Goal: Answer question/provide support: Share knowledge or assist other users

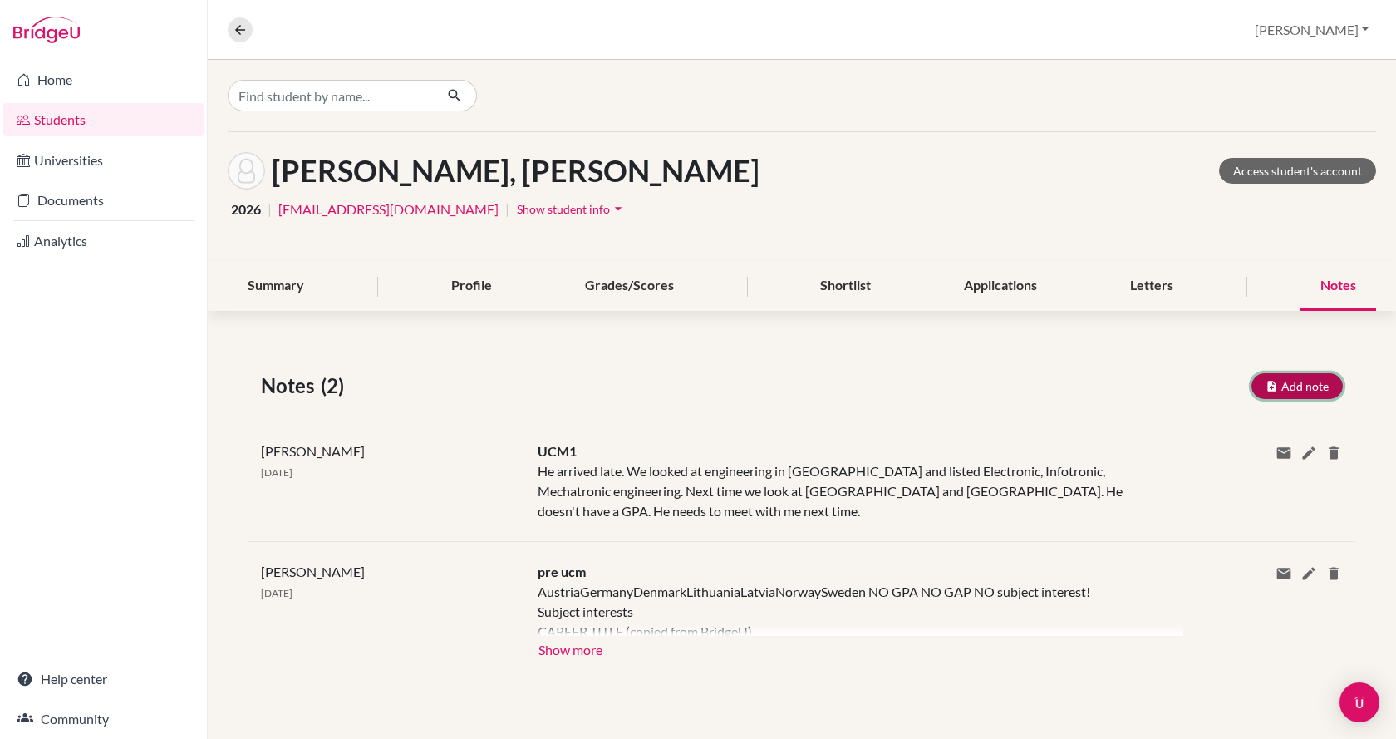
click at [1291, 383] on button "Add note" at bounding box center [1296, 386] width 91 height 26
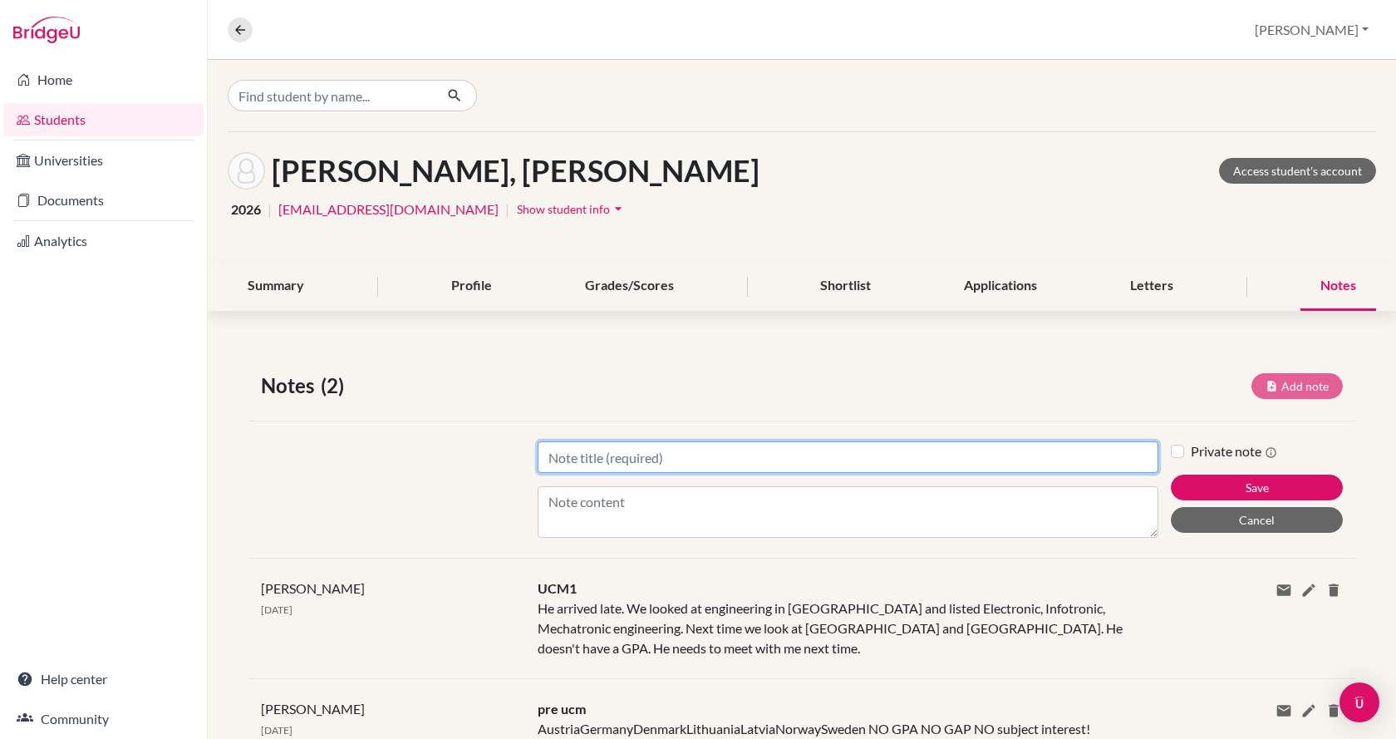
click at [932, 458] on input "Title" at bounding box center [848, 457] width 621 height 32
type input "UCM2"
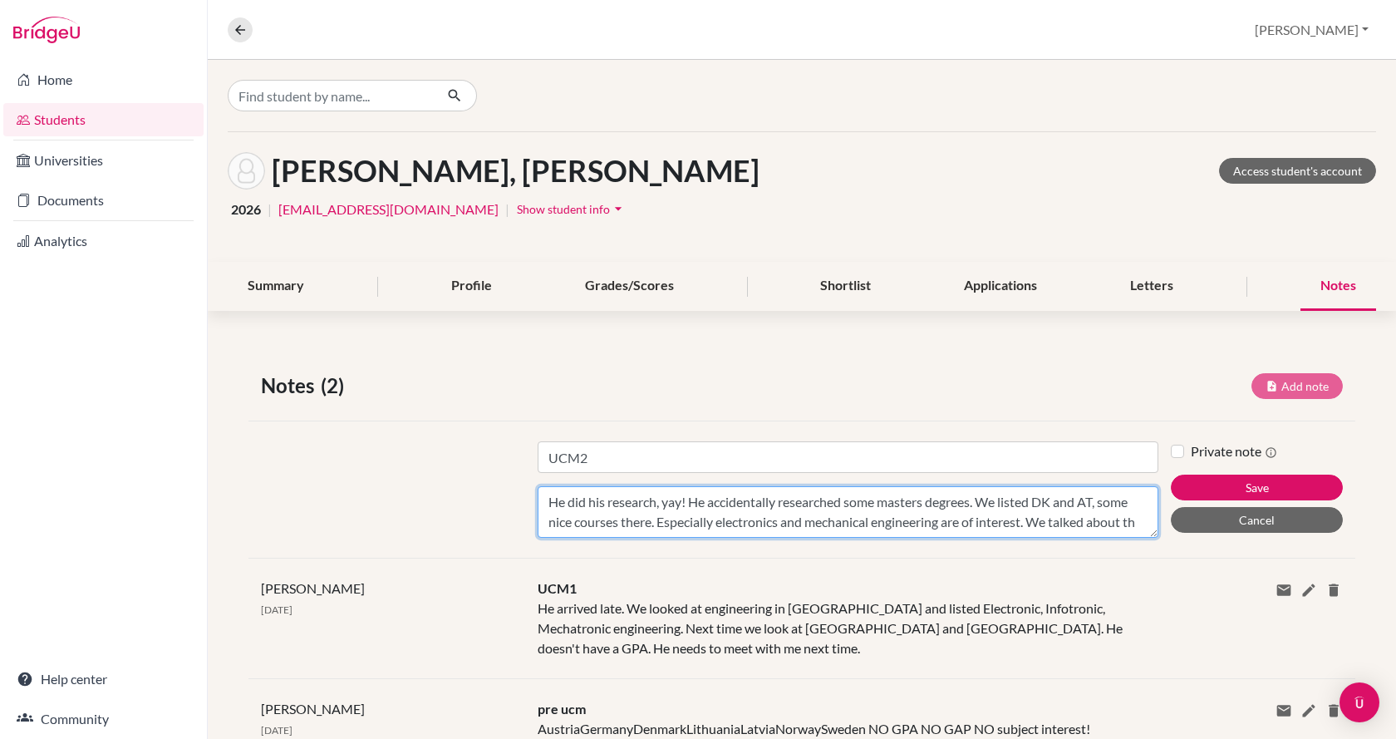
scroll to position [12, 0]
click at [924, 532] on textarea "He did his research, yay! He accidentally researched some masters degrees. We l…" at bounding box center [848, 512] width 621 height 52
click at [1106, 533] on textarea "He did his research, yay! He accidentally researched some masters degrees. We l…" at bounding box center [848, 512] width 621 height 52
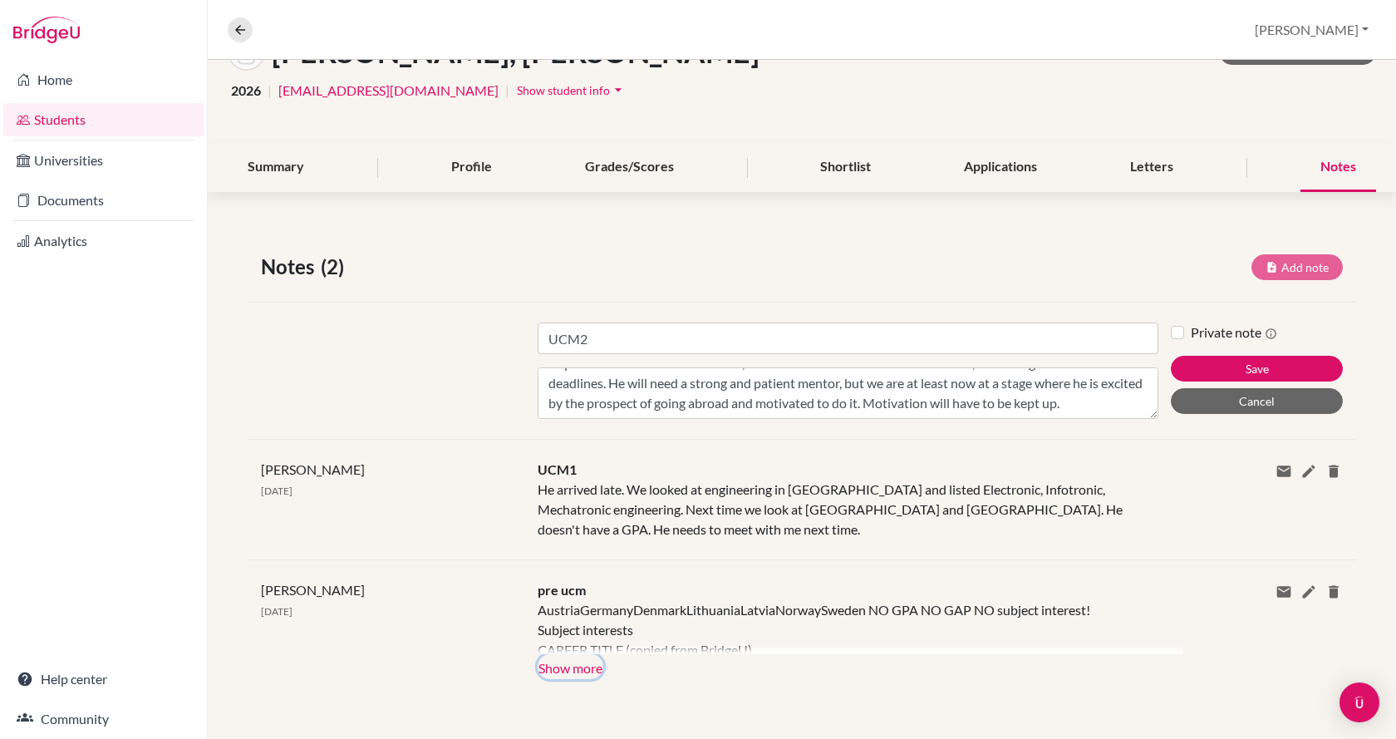
click at [578, 662] on button "Show more" at bounding box center [571, 666] width 66 height 25
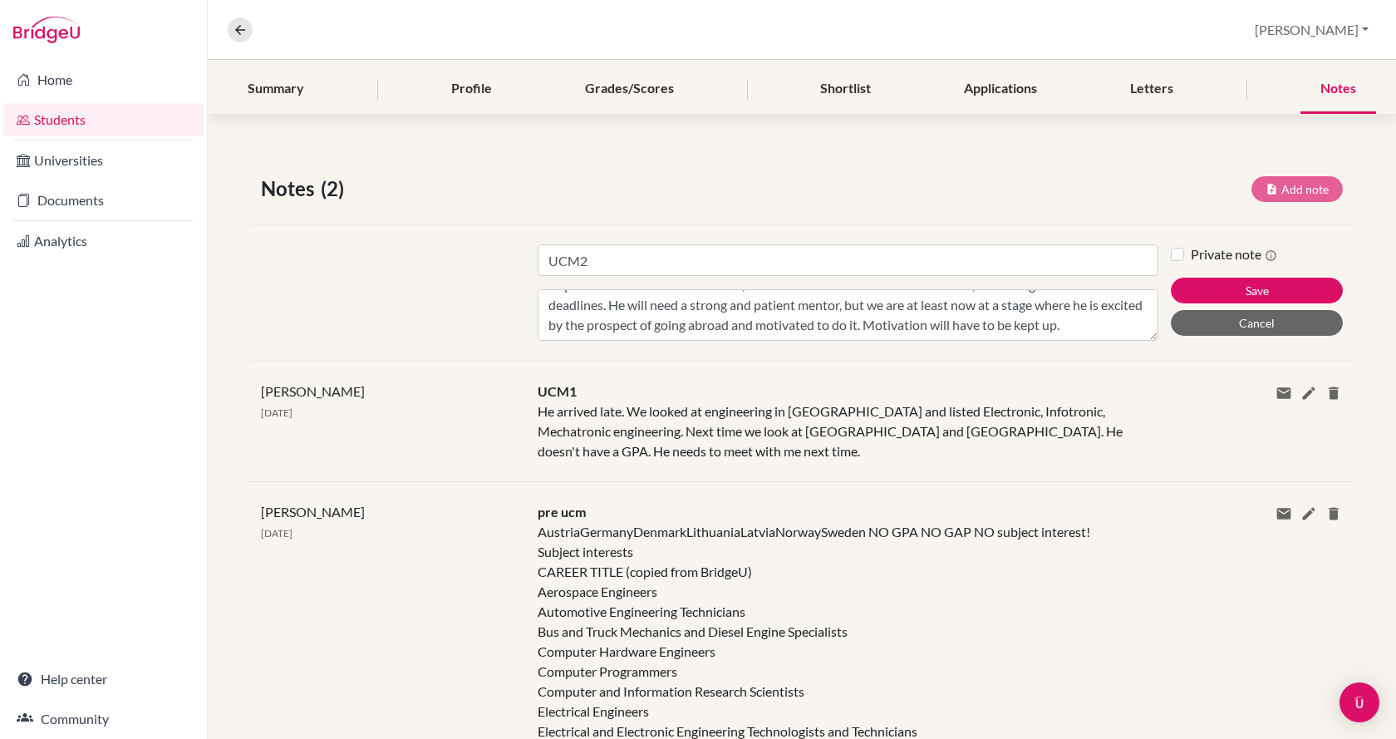
scroll to position [168, 0]
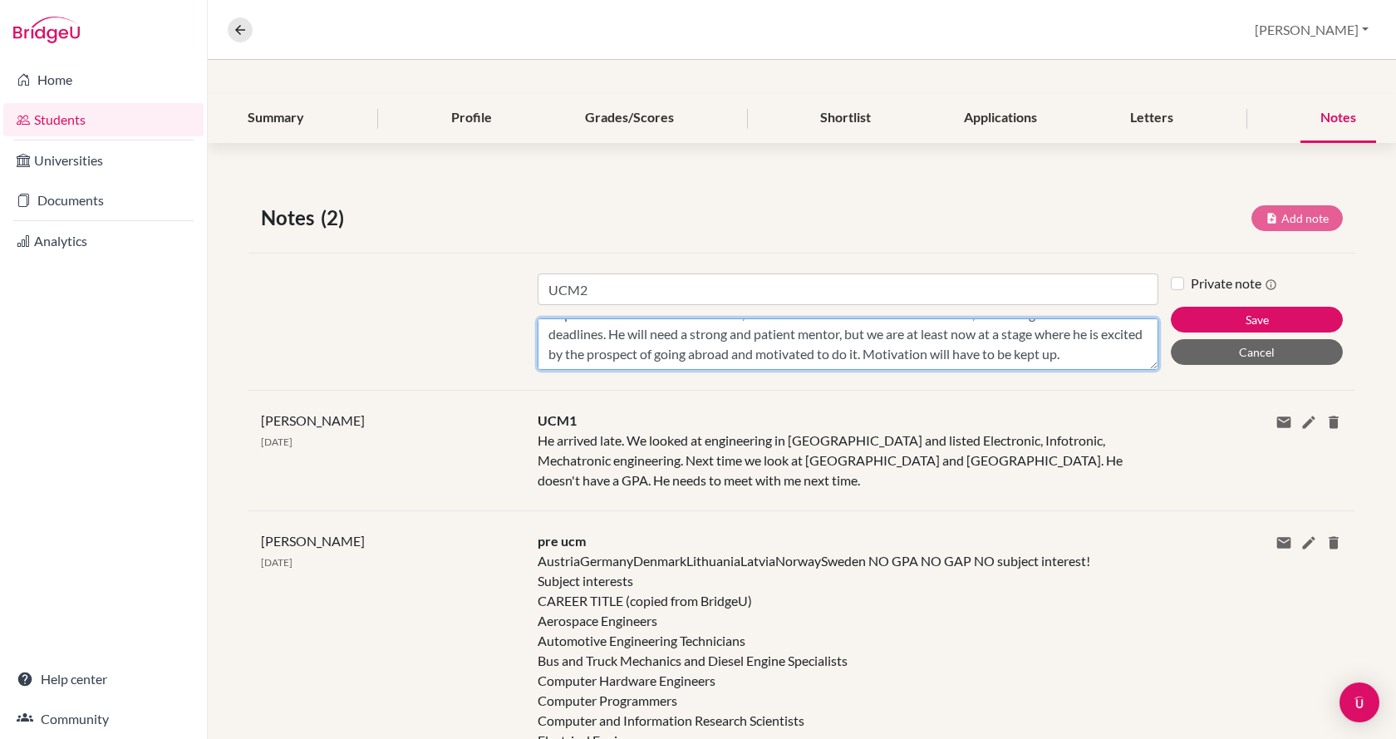
click at [673, 354] on textarea "He did his research, yay! He accidentally researched some masters degrees. We l…" at bounding box center [848, 344] width 621 height 52
click at [683, 356] on textarea "He did his research, yay! He accidentally researched some masters degrees. We l…" at bounding box center [848, 344] width 621 height 52
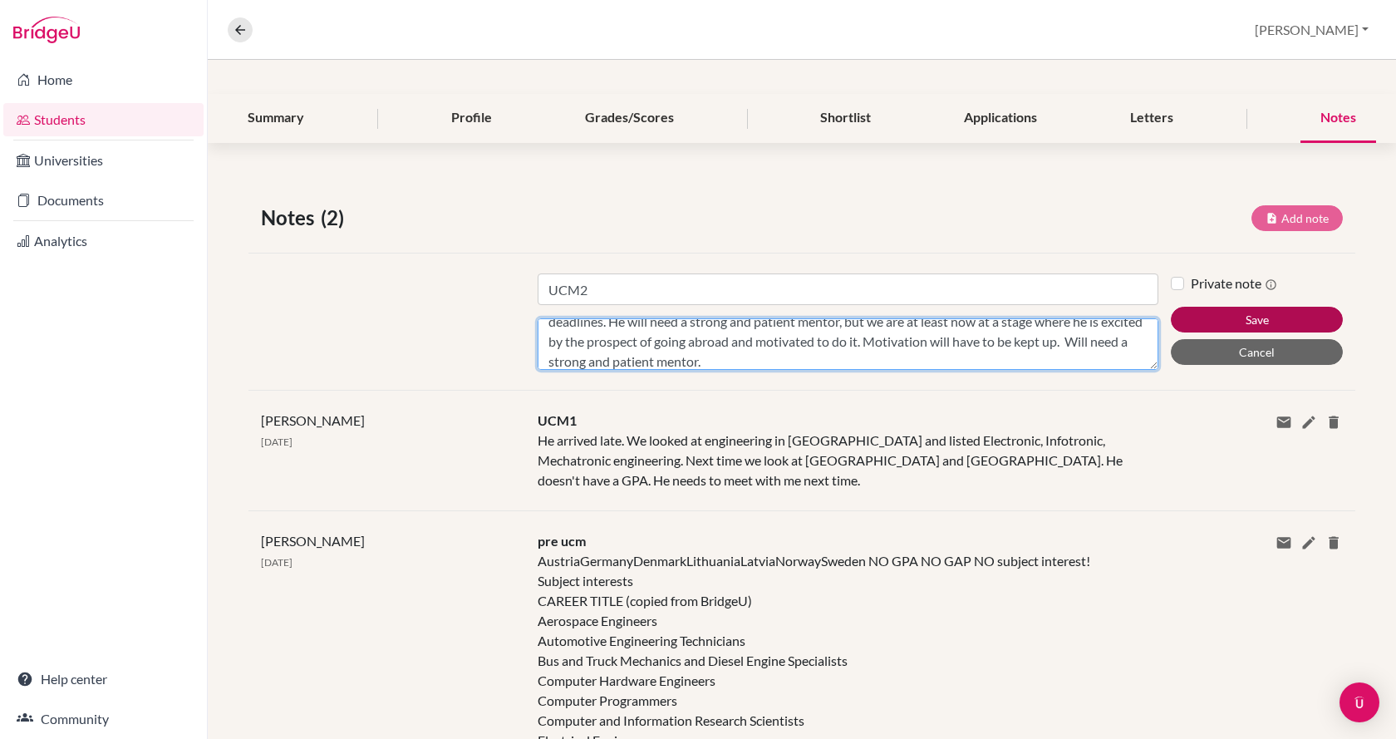
type textarea "He did his research, yay! He accidentally researched some masters degrees. We l…"
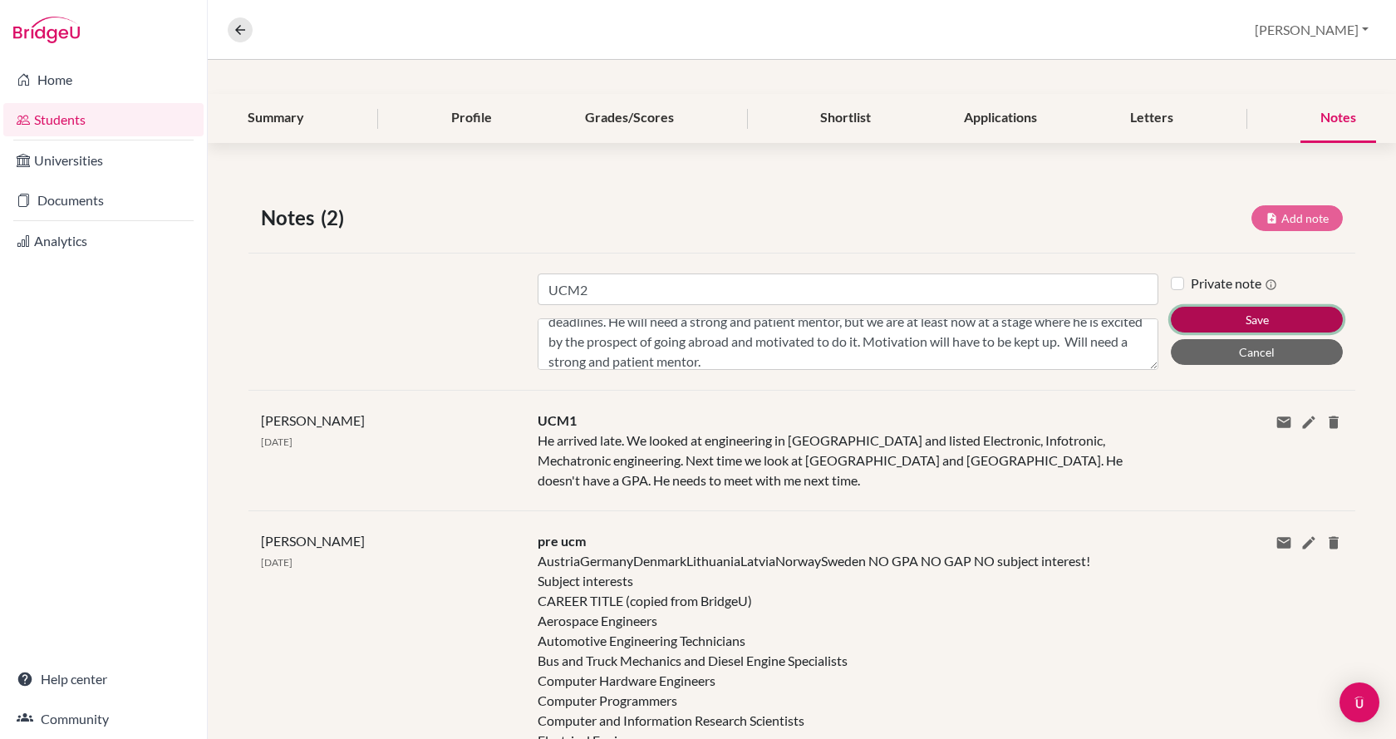
click at [1224, 319] on button "Save" at bounding box center [1257, 320] width 172 height 26
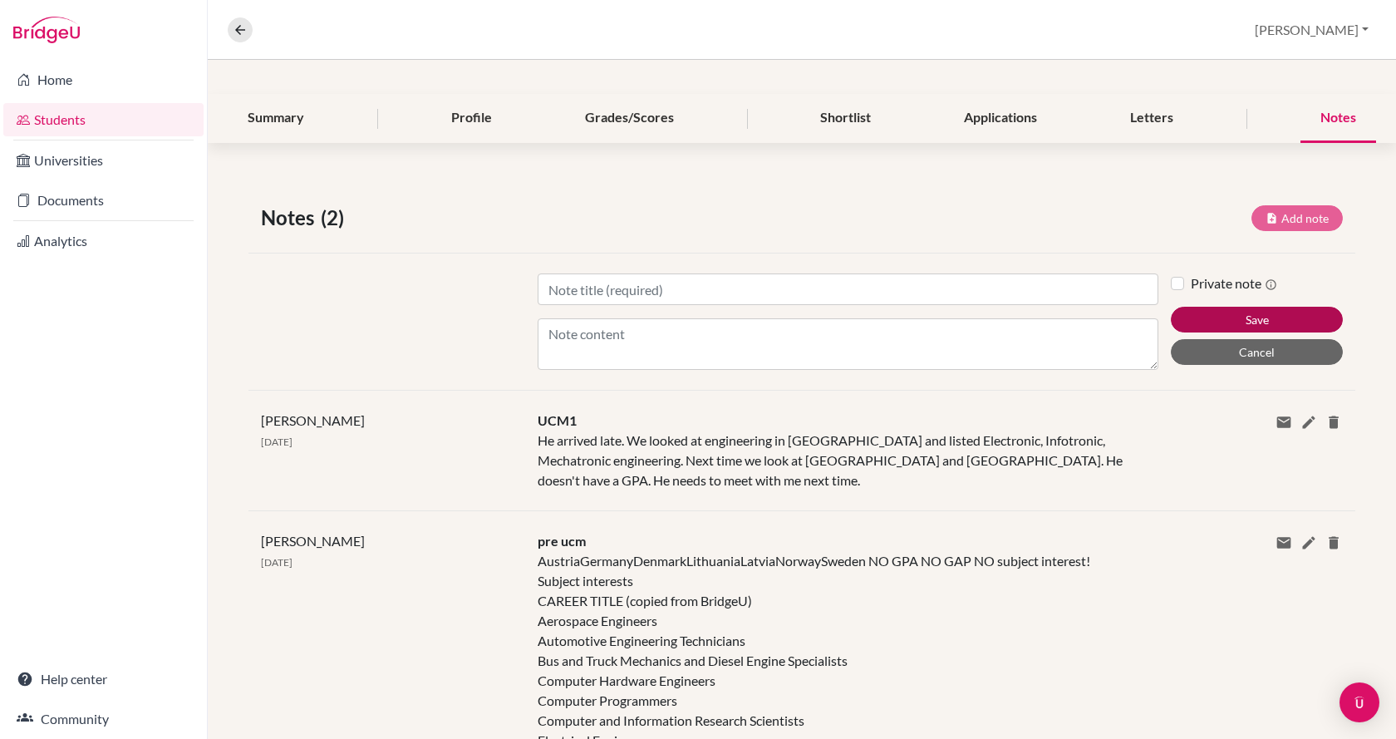
scroll to position [160, 0]
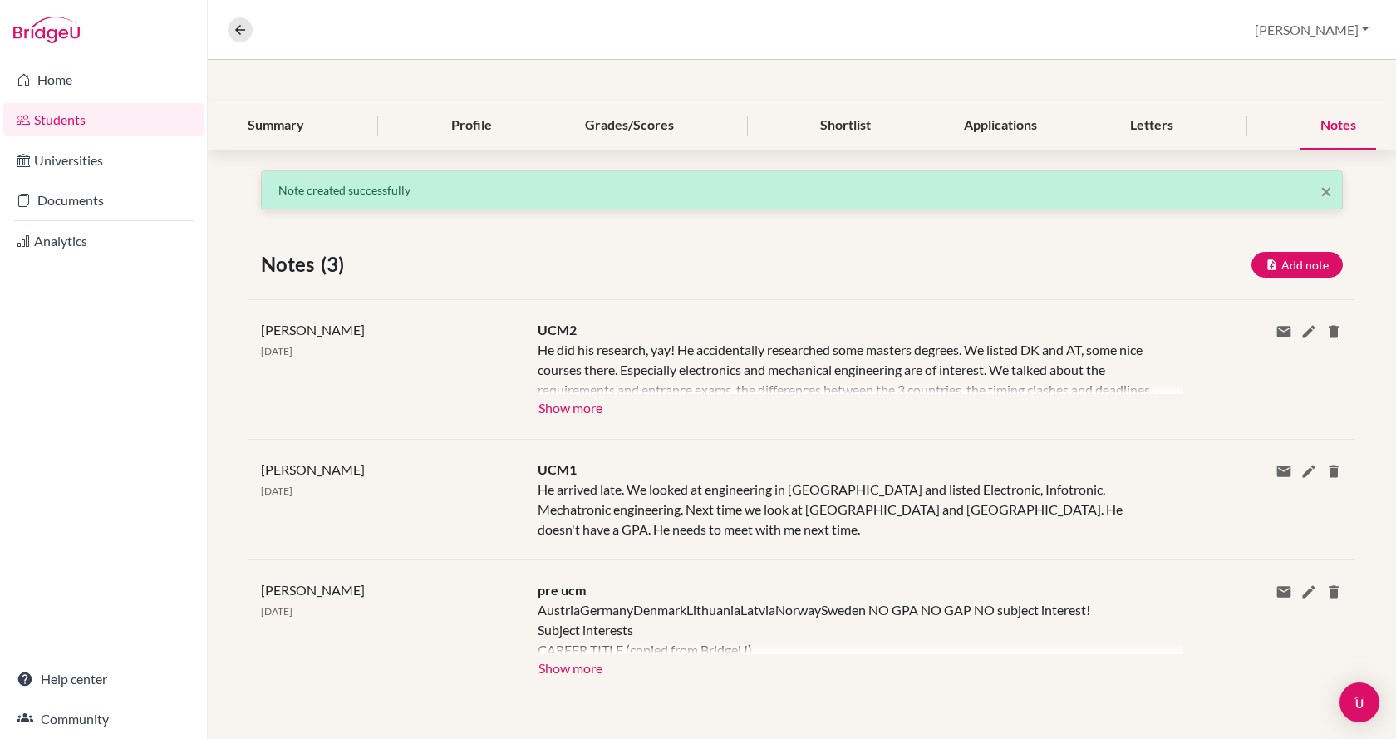
click at [646, 372] on div at bounding box center [861, 367] width 646 height 54
click at [575, 413] on button "Show more" at bounding box center [571, 406] width 66 height 25
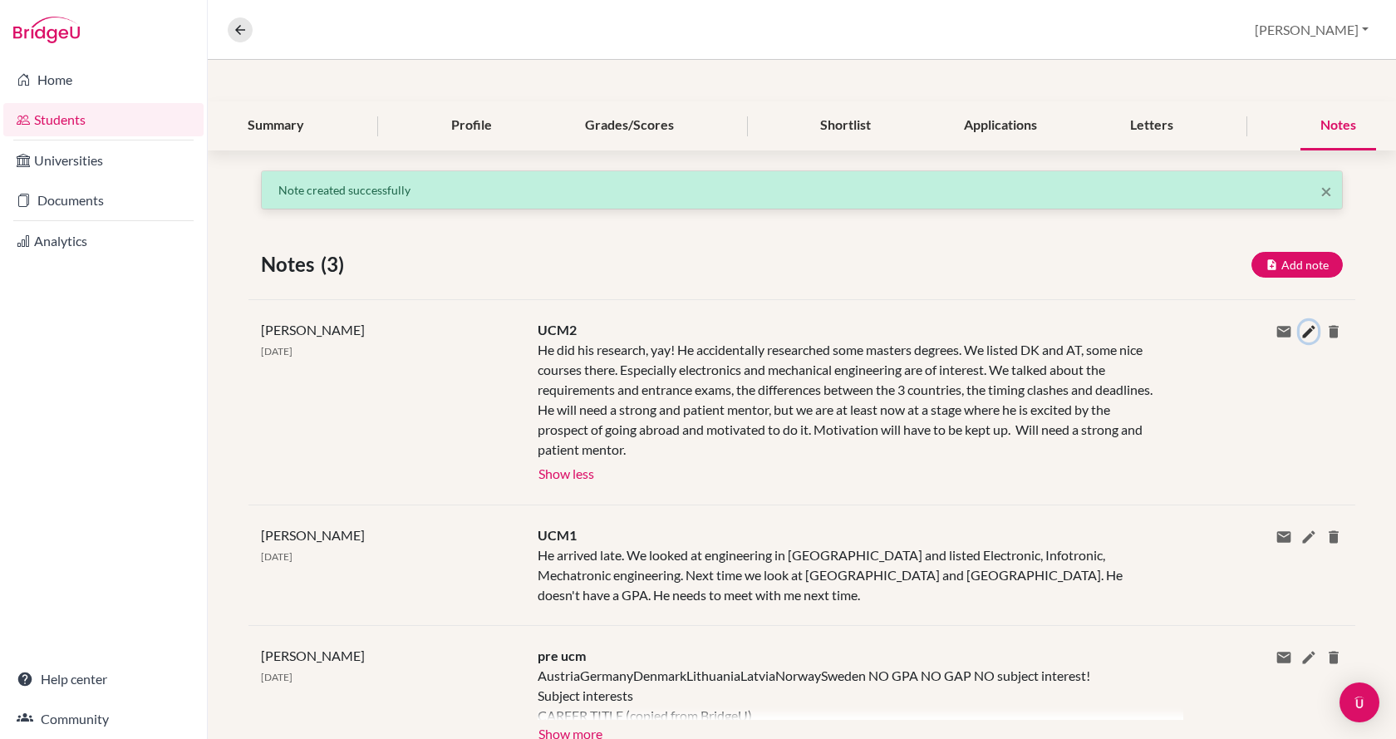
click at [1300, 334] on icon at bounding box center [1308, 331] width 17 height 17
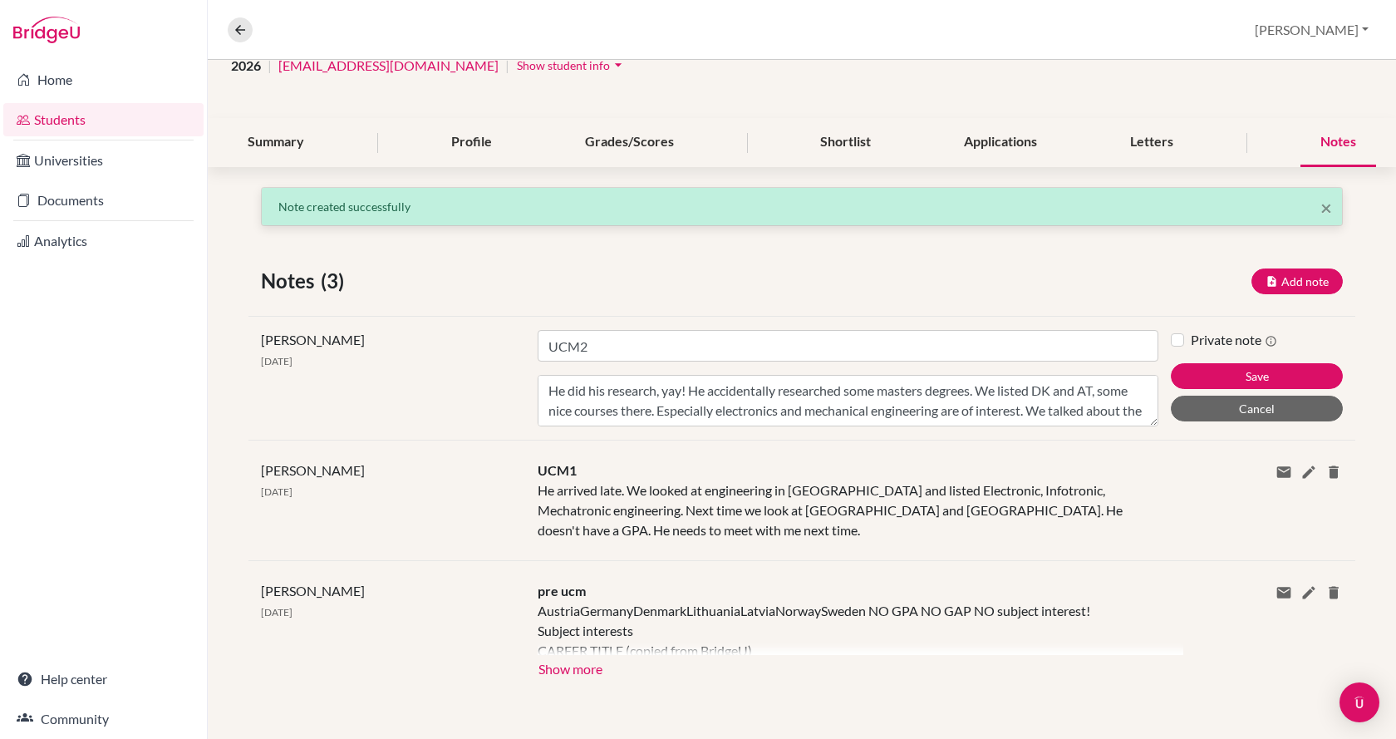
scroll to position [145, 0]
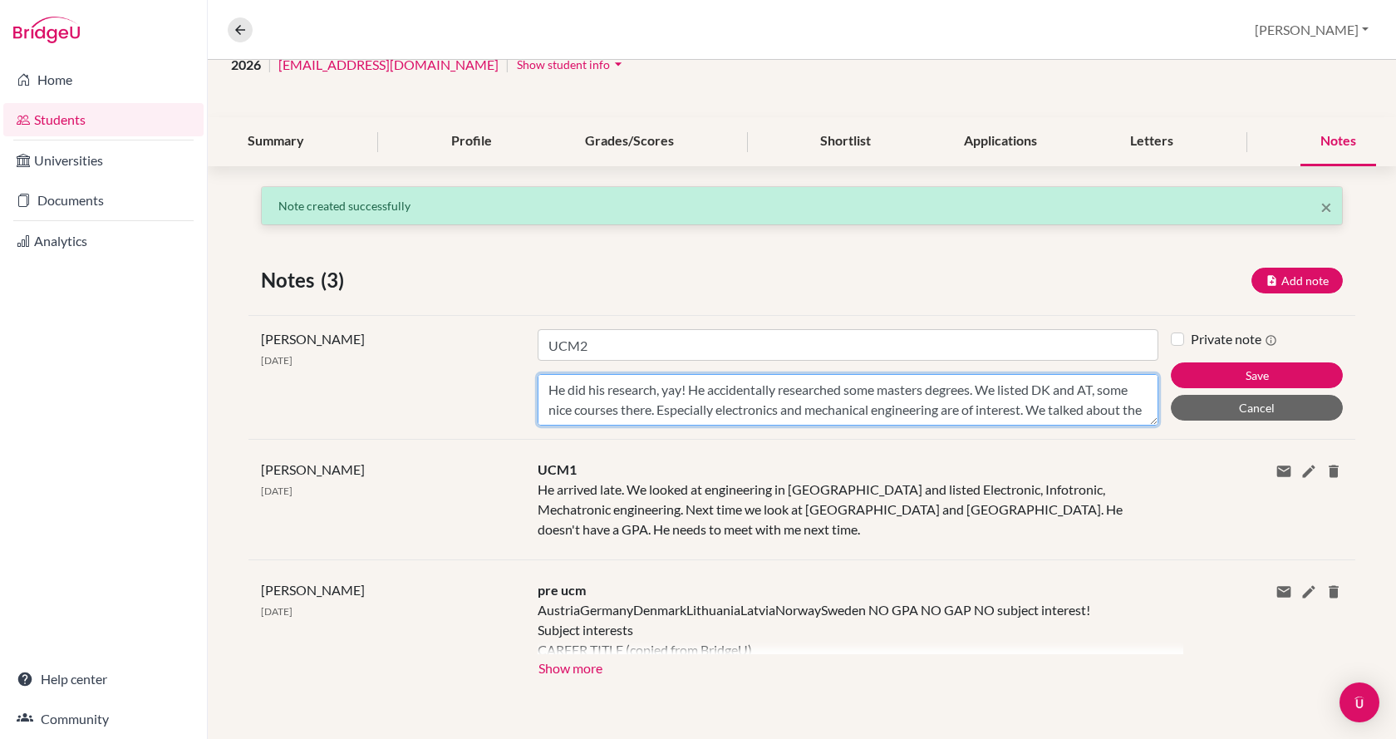
click at [994, 414] on textarea "He did his research, yay! He accidentally researched some masters degrees. We l…" at bounding box center [848, 400] width 621 height 52
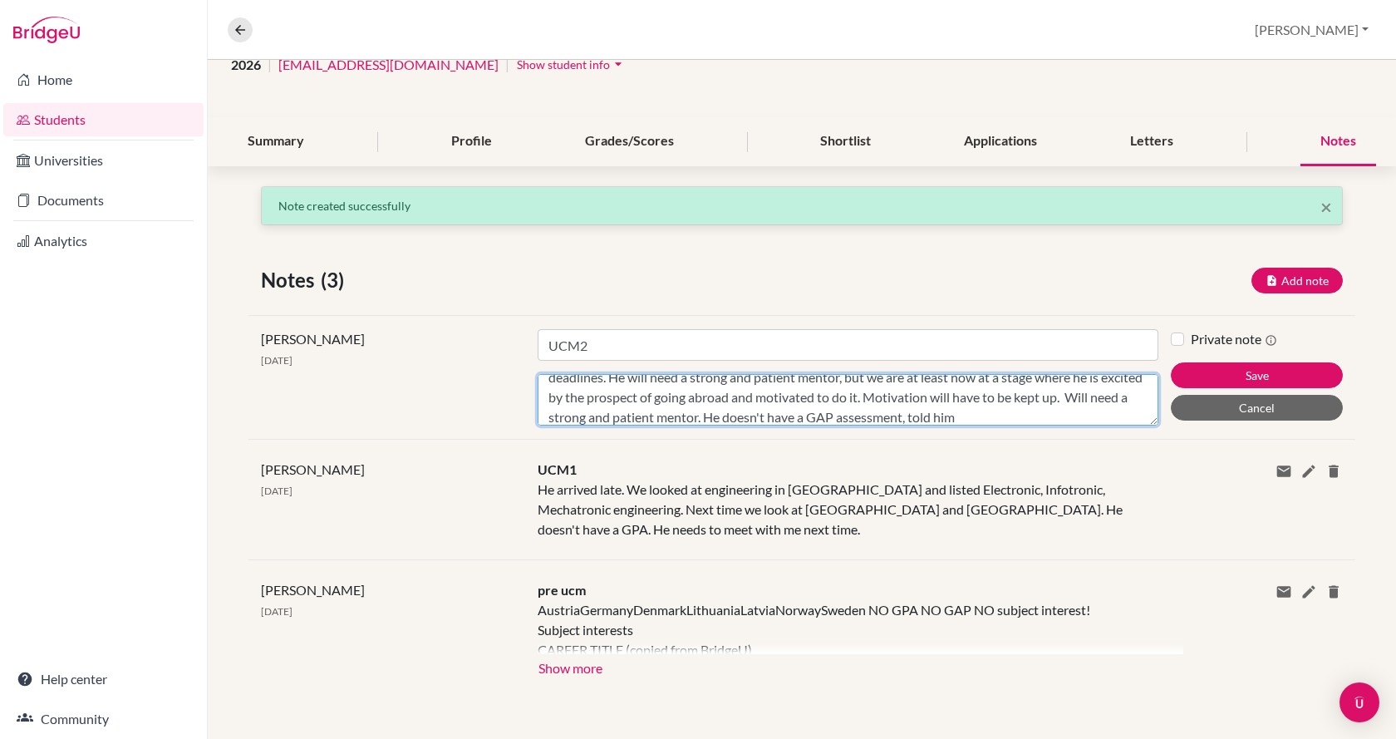
scroll to position [92, 0]
type textarea "He did his research, yay! He accidentally researched some masters degrees. We l…"
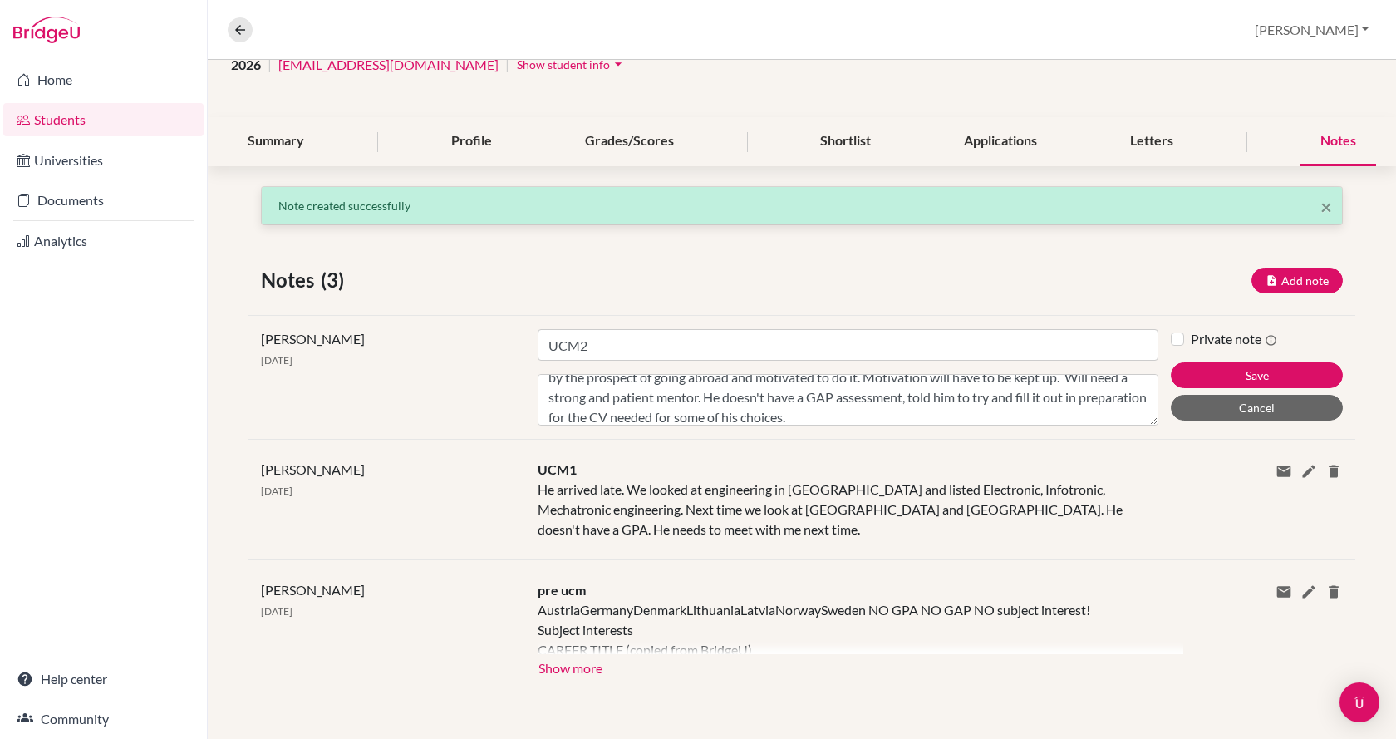
click at [1211, 361] on div "Private note Save Cancel" at bounding box center [1263, 377] width 184 height 96
click at [1226, 373] on button "Save" at bounding box center [1257, 375] width 172 height 26
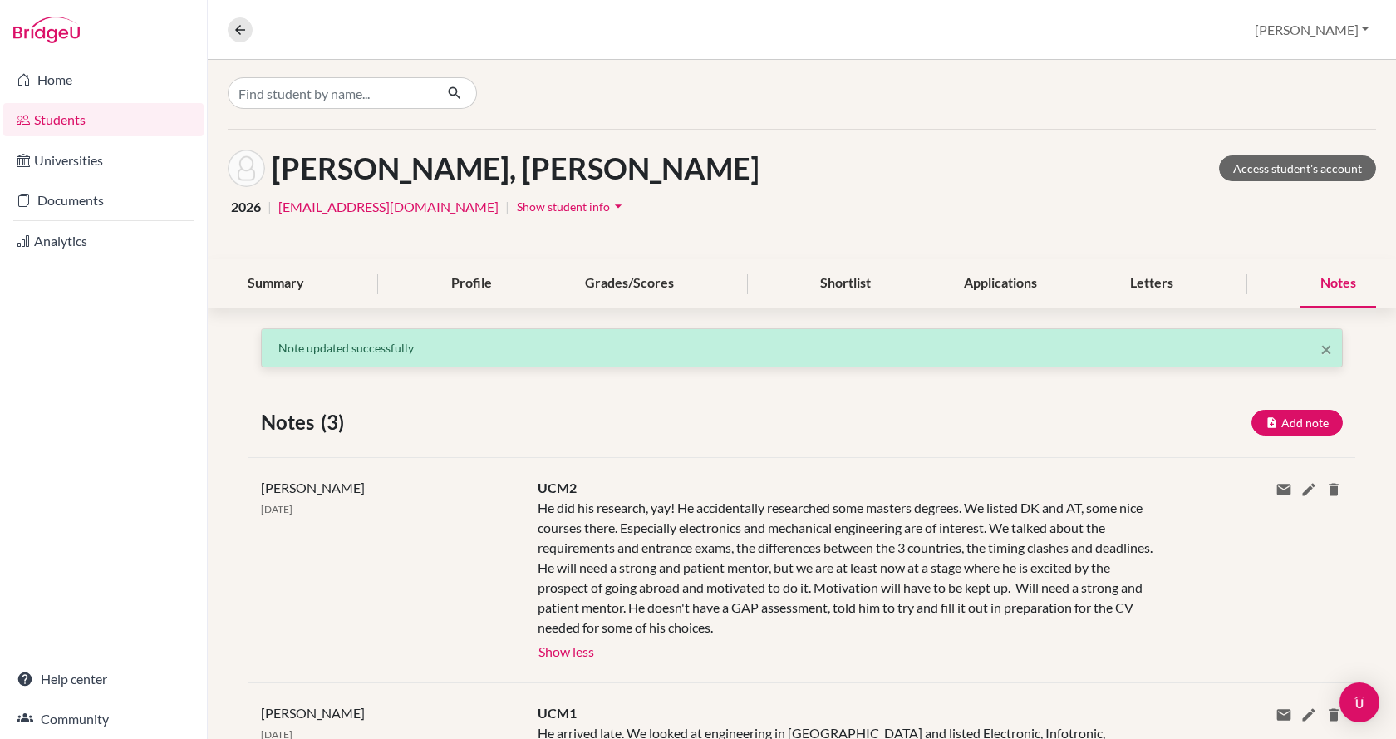
scroll to position [0, 0]
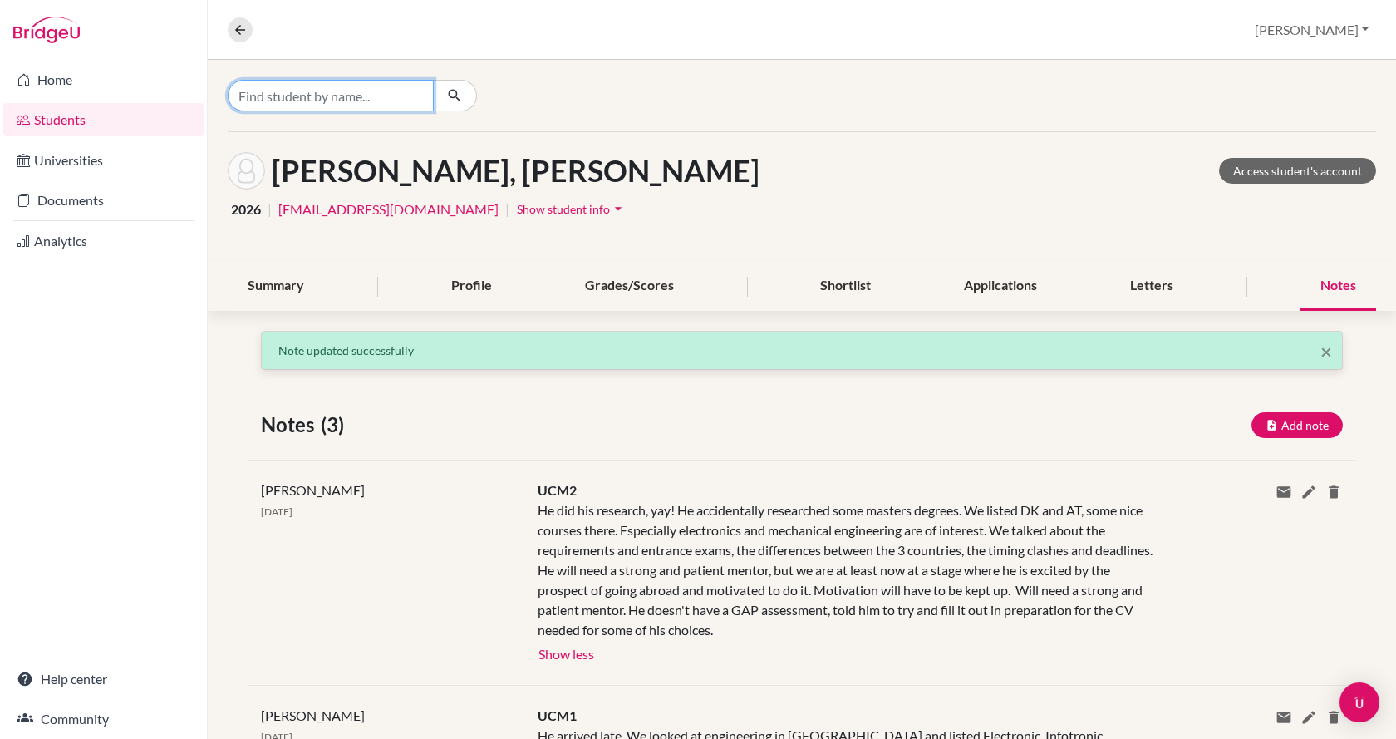
click at [357, 101] on input "Find student by name..." at bounding box center [331, 96] width 206 height 32
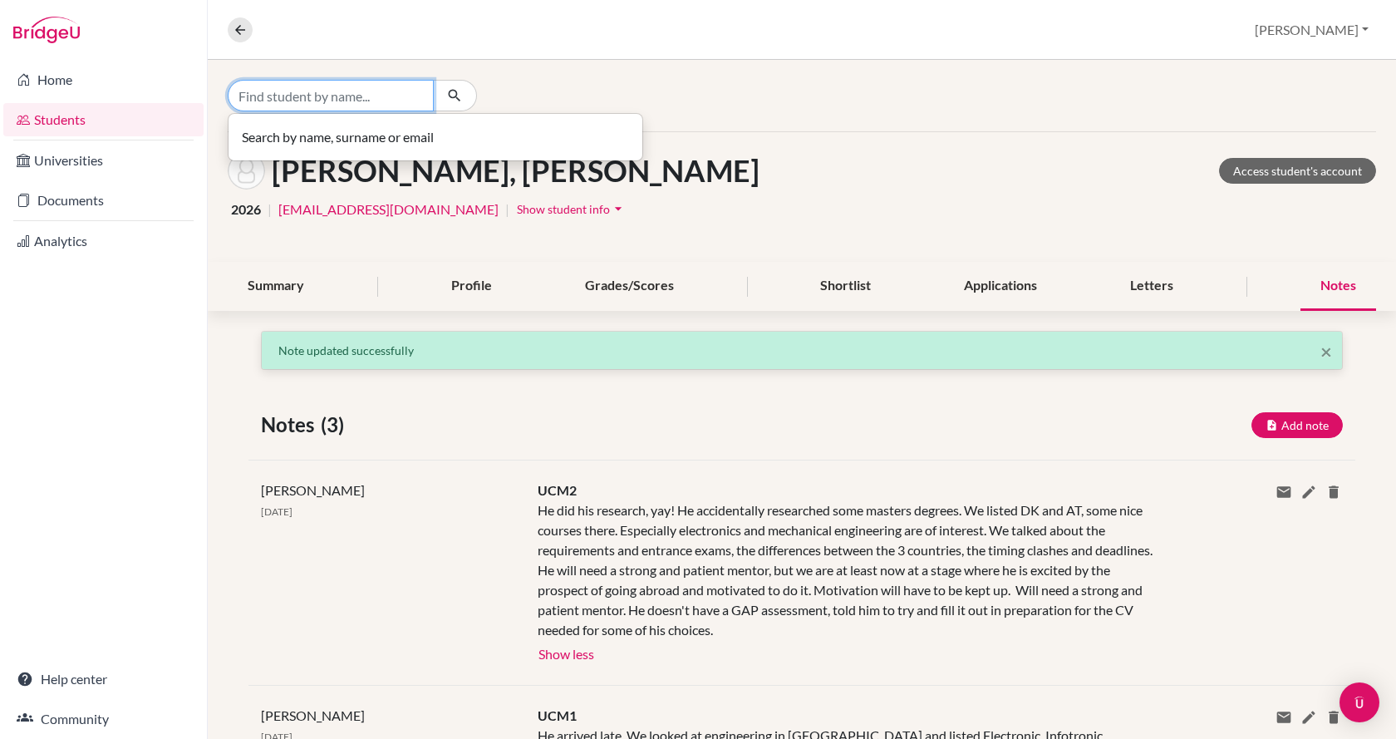
type input "a"
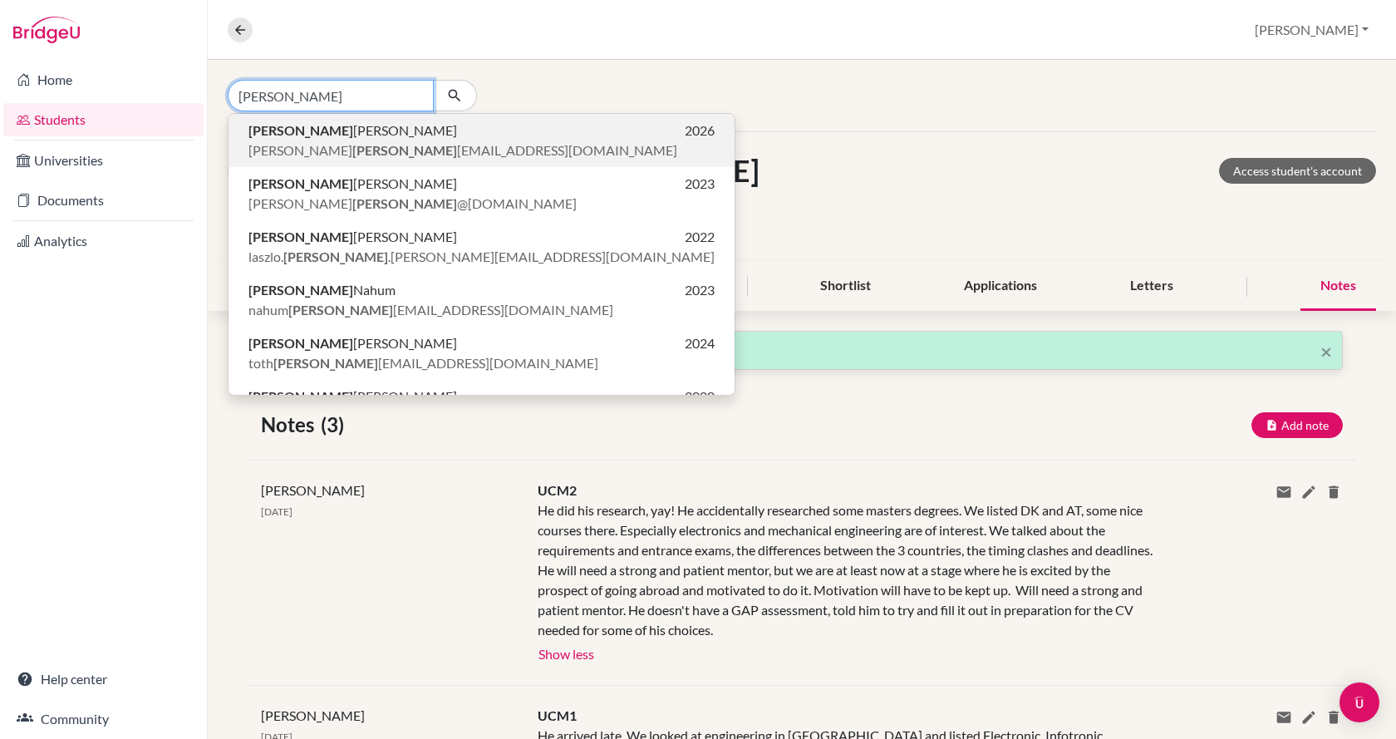
type input "[PERSON_NAME]"
click at [370, 220] on button "[PERSON_NAME] 2026 [PERSON_NAME] [EMAIL_ADDRESS][DOMAIN_NAME]" at bounding box center [481, 246] width 506 height 53
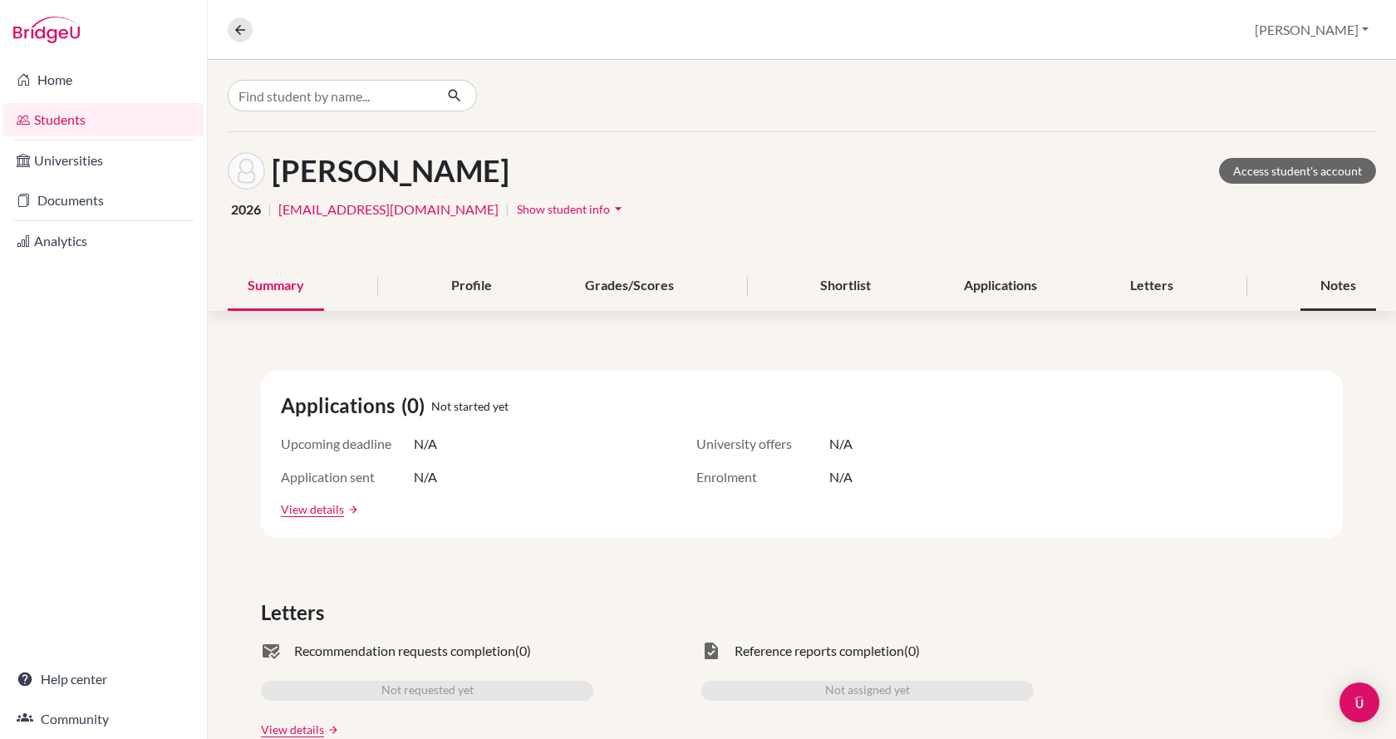
click at [1311, 278] on div "Notes" at bounding box center [1338, 286] width 76 height 49
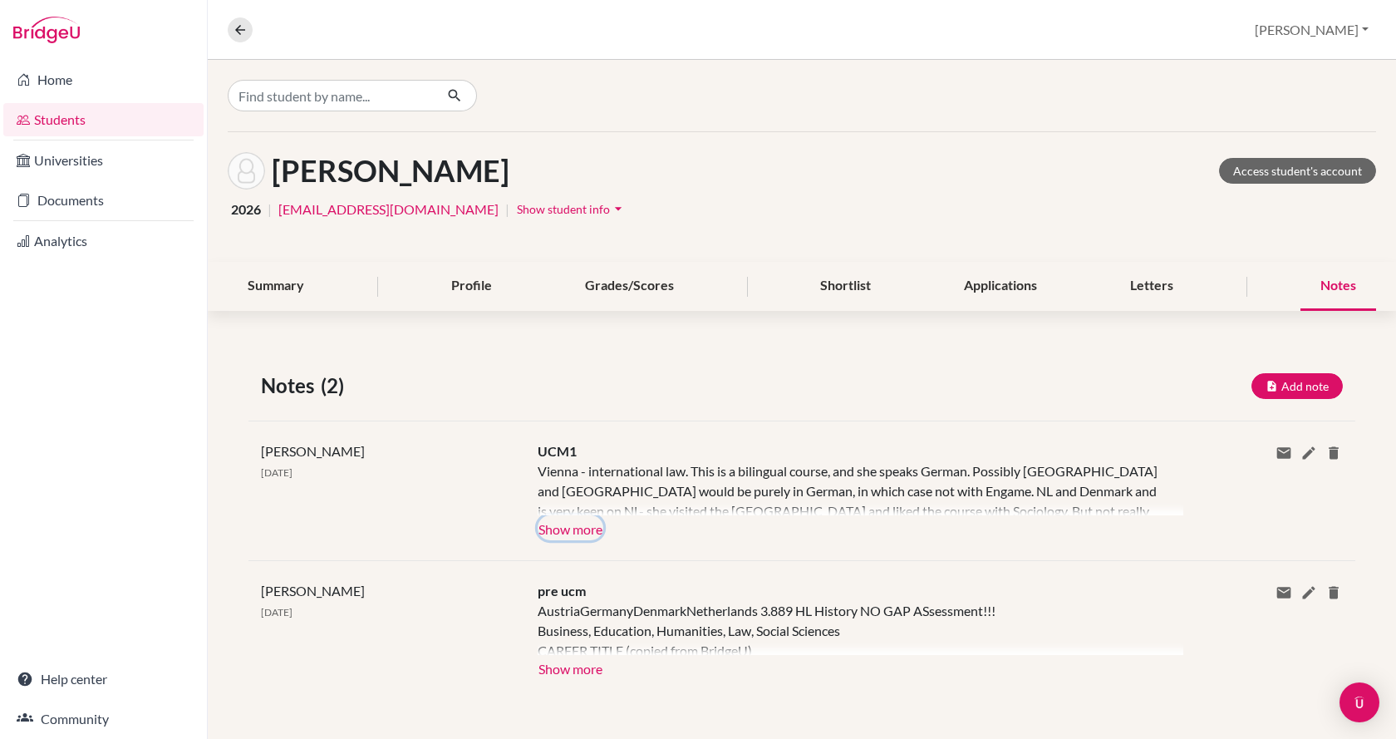
click at [543, 523] on button "Show more" at bounding box center [571, 527] width 66 height 25
